Goal: Task Accomplishment & Management: Manage account settings

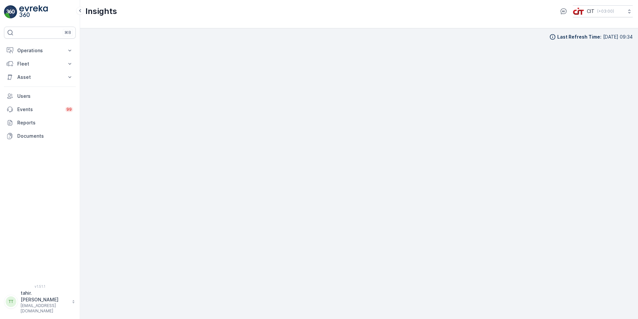
scroll to position [8, 0]
click at [32, 53] on p "Operations" at bounding box center [39, 50] width 45 height 7
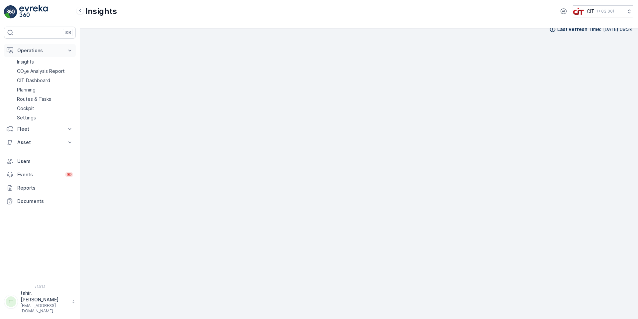
click at [28, 51] on p "Operations" at bounding box center [39, 50] width 45 height 7
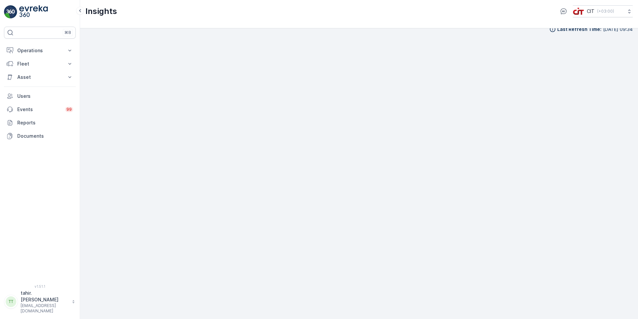
scroll to position [0, 0]
click at [26, 5] on img at bounding box center [33, 11] width 29 height 13
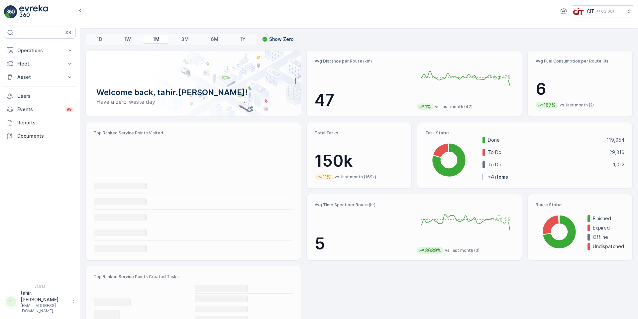
click at [38, 310] on p "tahir.abbas@citgroupltd.com" at bounding box center [45, 308] width 48 height 11
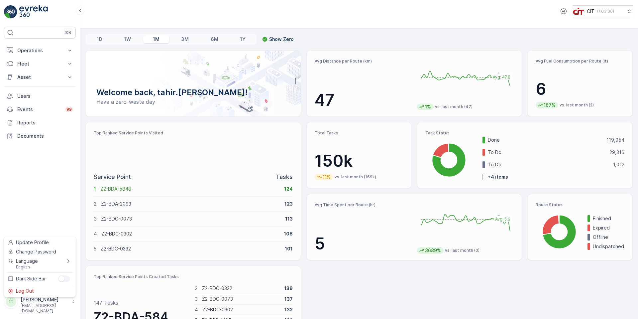
click at [30, 286] on ul "Update Profile Change Password Language English Dark Side Bar Log Out" at bounding box center [40, 266] width 72 height 61
click at [29, 289] on span "Log Out" at bounding box center [25, 291] width 18 height 7
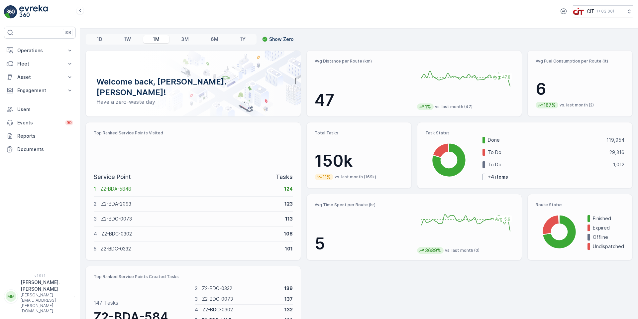
click at [45, 7] on img at bounding box center [33, 11] width 29 height 13
click at [50, 292] on p "[PERSON_NAME].[PERSON_NAME]" at bounding box center [46, 285] width 50 height 13
click at [23, 293] on span "Log Out" at bounding box center [25, 291] width 18 height 7
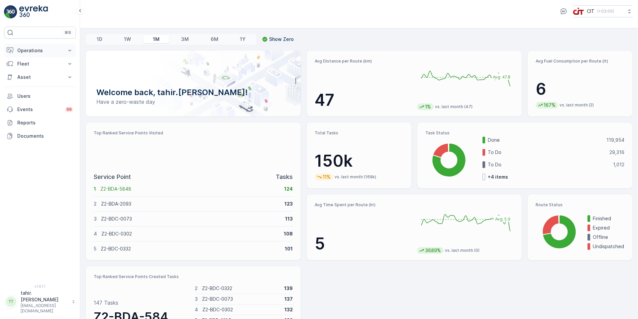
click at [30, 50] on p "Operations" at bounding box center [39, 50] width 45 height 7
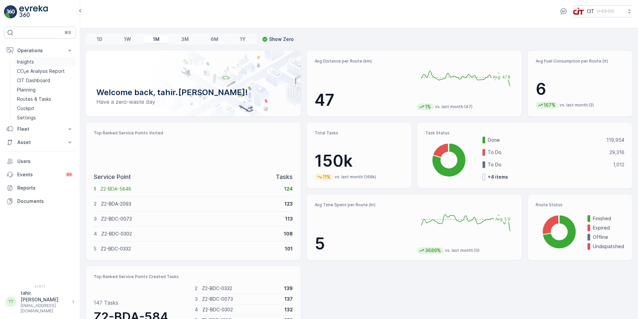
click at [28, 62] on p "Insights" at bounding box center [25, 62] width 17 height 7
